Goal: Information Seeking & Learning: Learn about a topic

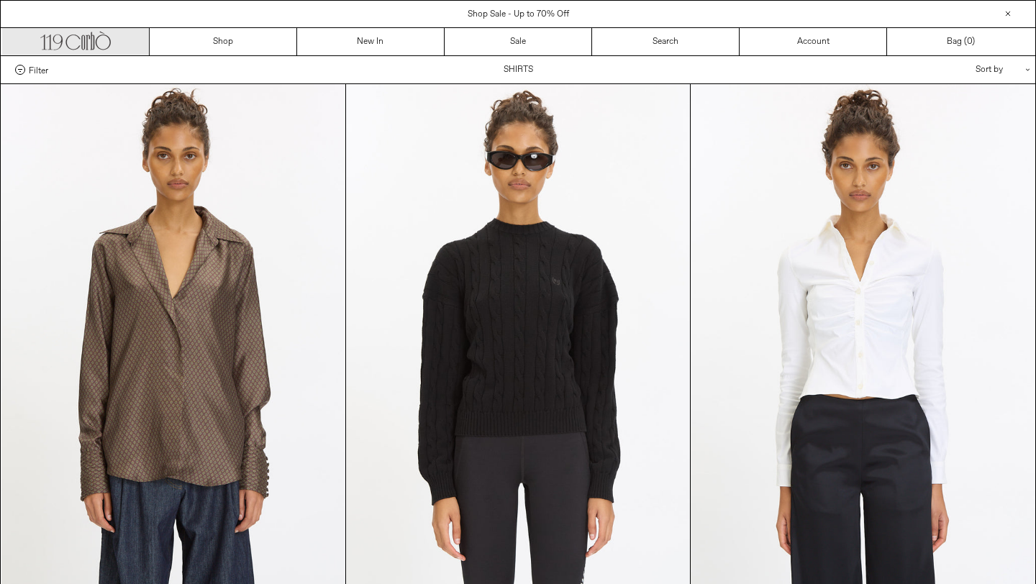
click at [77, 47] on icon ".cls-1, .cls-2 { fill: #231f20; stroke: #231f20; stroke-miterlimit: 10; stroke-…" at bounding box center [75, 39] width 70 height 21
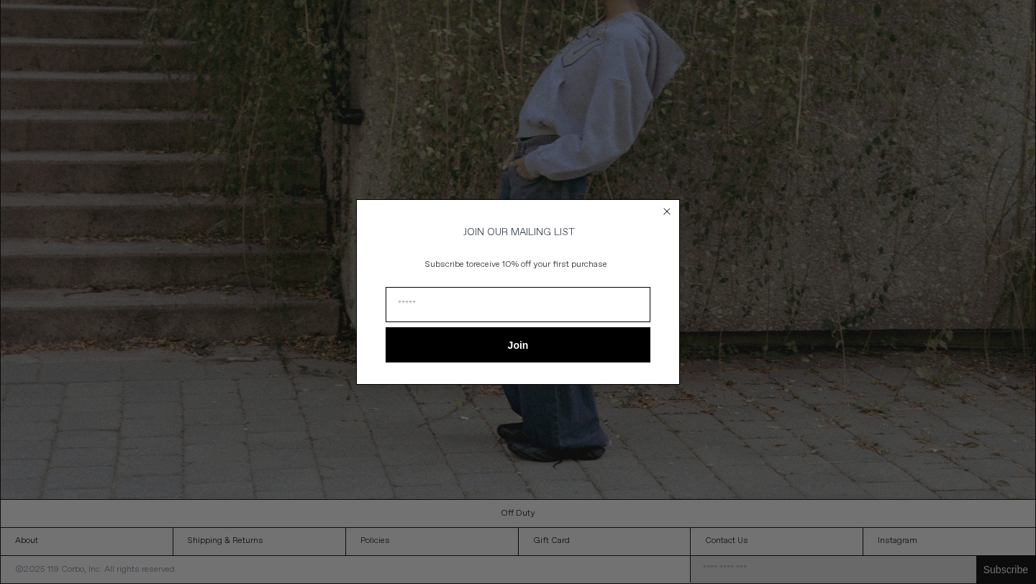
click at [673, 221] on form "JOIN OUR MAILING LIST Subscribe to receive 10% off your first purchase Join ***…" at bounding box center [518, 292] width 324 height 186
click at [667, 204] on circle "Close dialog" at bounding box center [667, 211] width 14 height 14
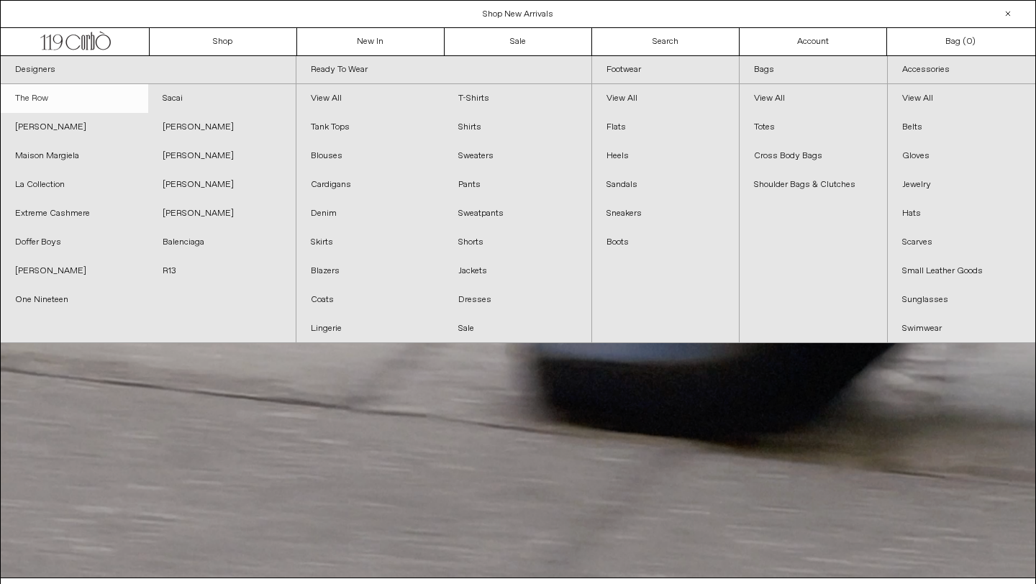
click at [60, 96] on link "The Row" at bounding box center [74, 98] width 147 height 29
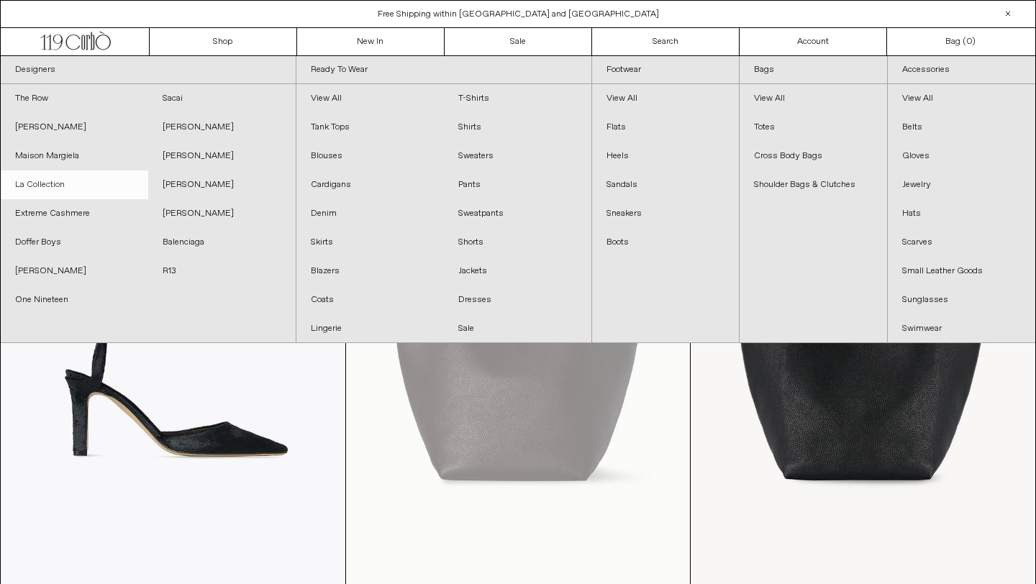
click at [70, 180] on link "La Collection" at bounding box center [74, 184] width 147 height 29
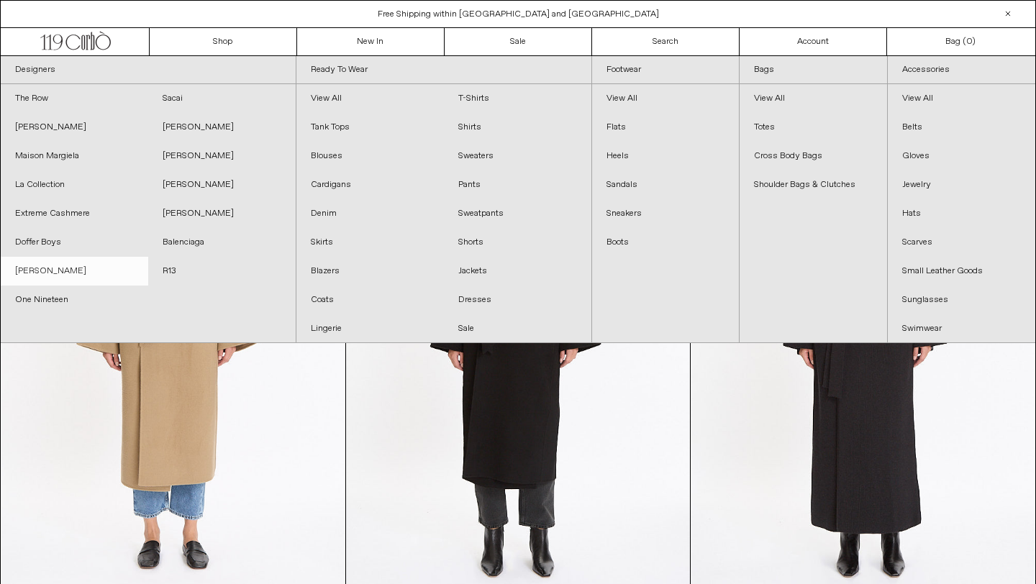
click at [85, 273] on link "[PERSON_NAME]" at bounding box center [74, 271] width 147 height 29
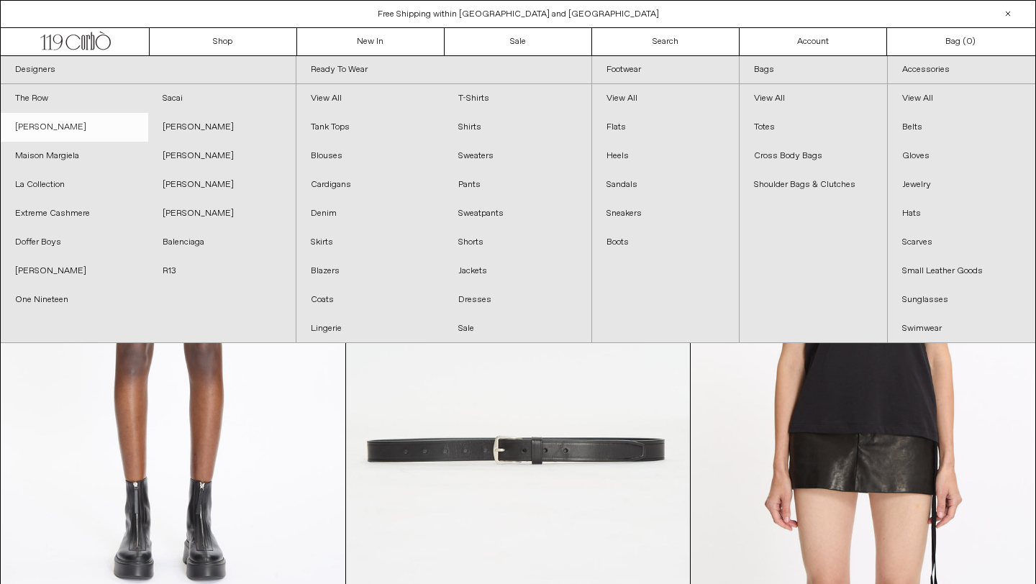
click at [60, 131] on link "[PERSON_NAME]" at bounding box center [74, 127] width 147 height 29
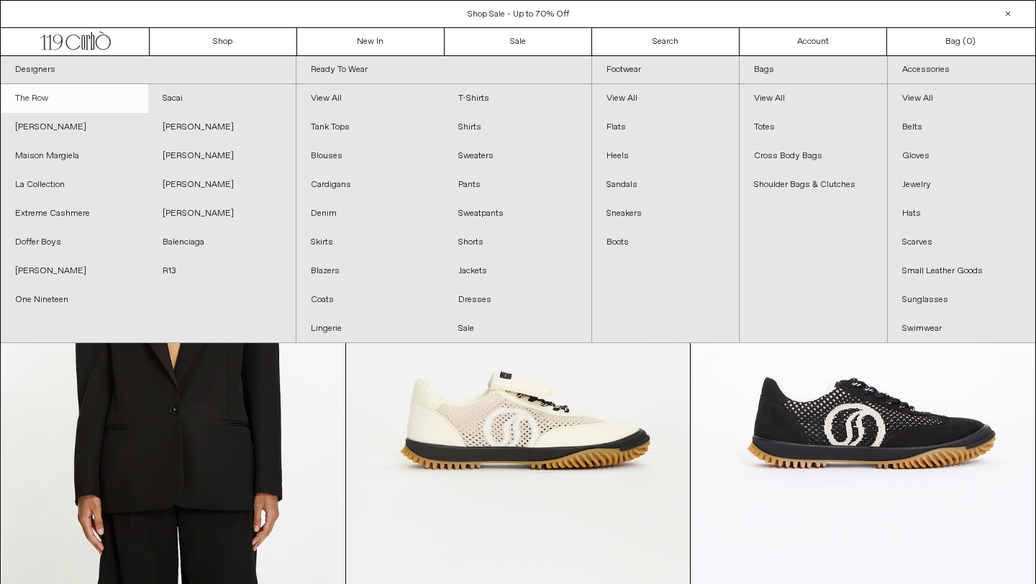
click at [62, 95] on link "The Row" at bounding box center [74, 98] width 147 height 29
click at [50, 103] on link "The Row" at bounding box center [74, 98] width 147 height 29
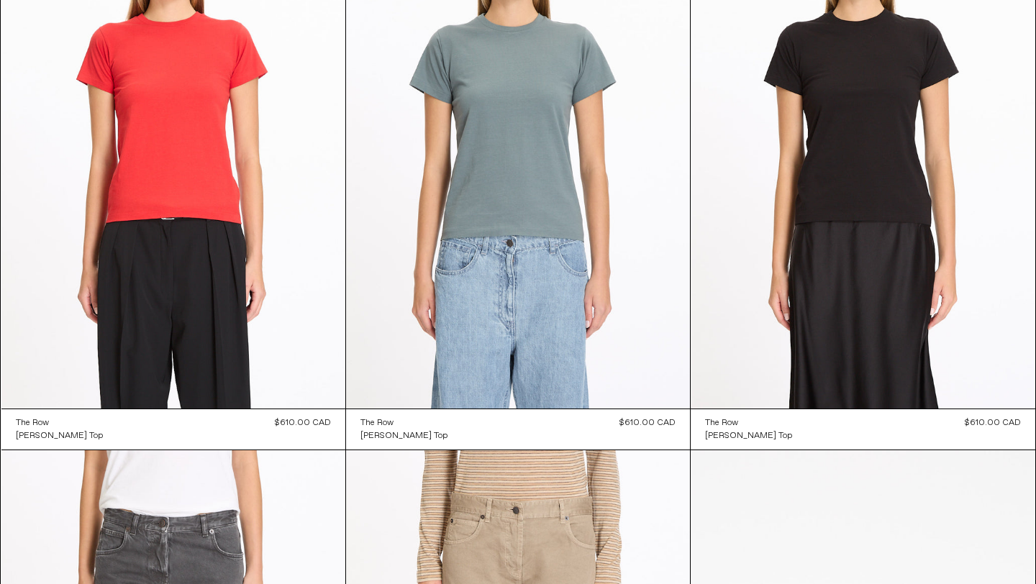
scroll to position [11874, 0]
